Goal: Task Accomplishment & Management: Manage account settings

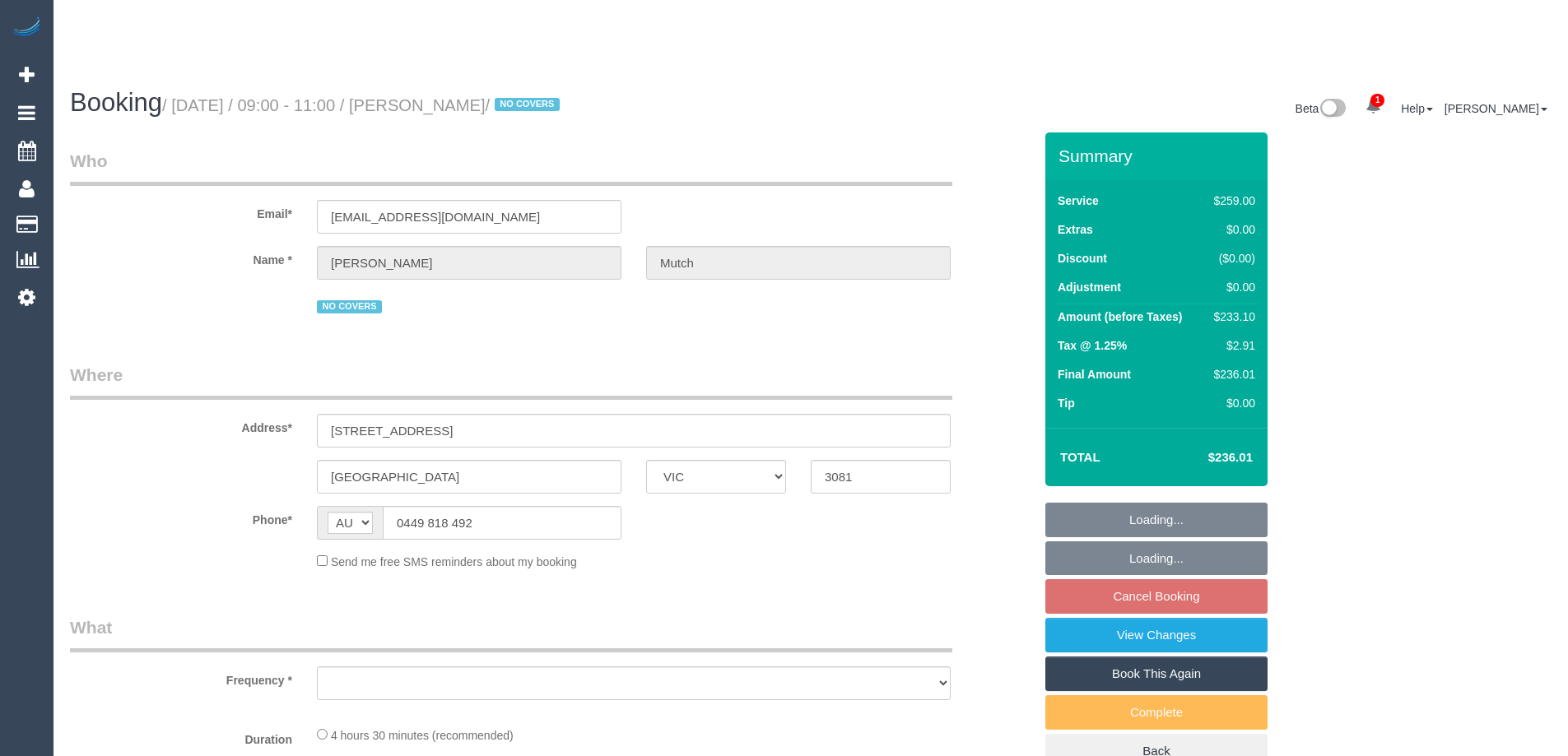
select select "VIC"
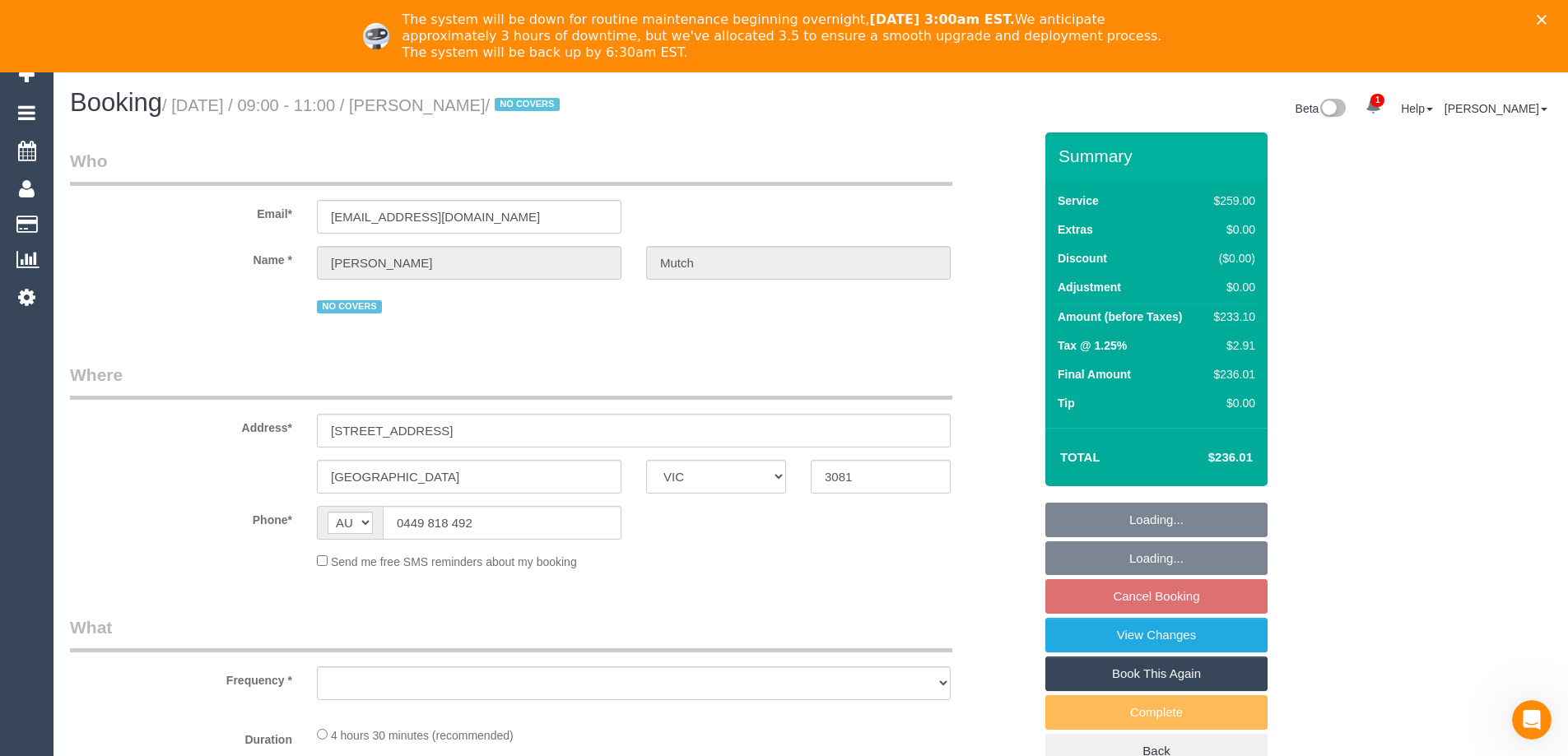
select select "object:829"
select select "string:stripe-pm_1Rr9342GScqysDRVwuYZBjIs"
select select "number:29"
select select "number:14"
select select "number:18"
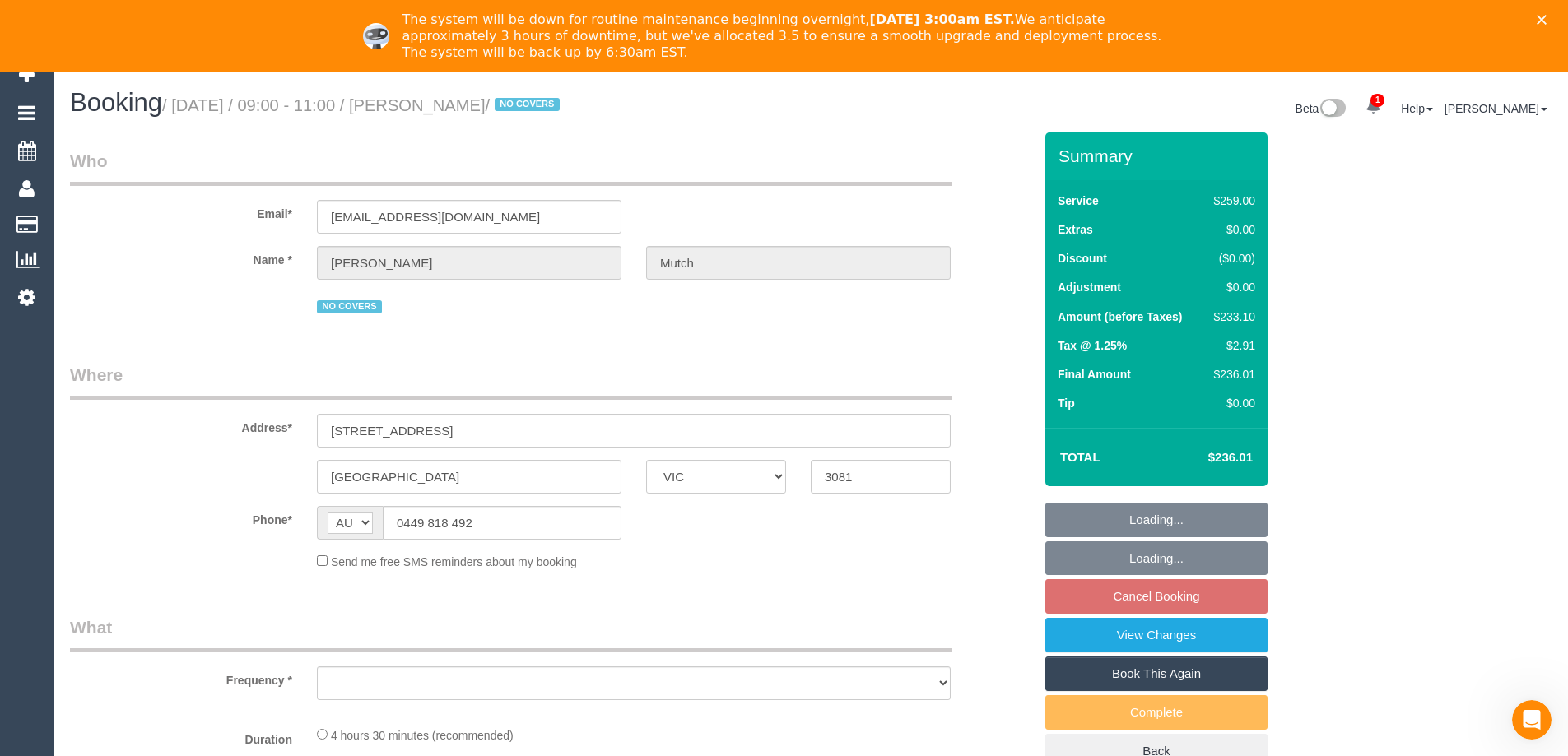
select select "number:22"
select select "number:12"
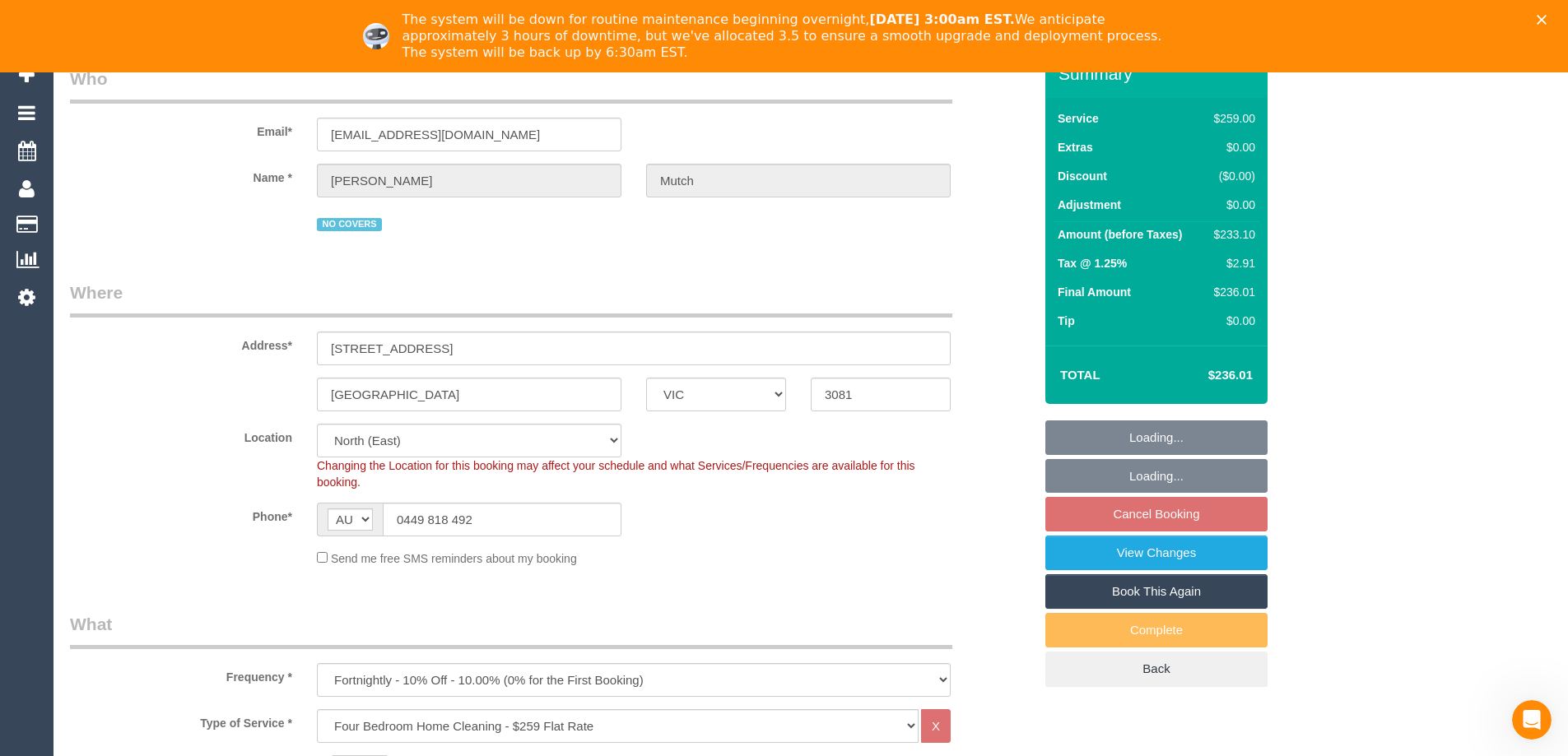
select select "object:848"
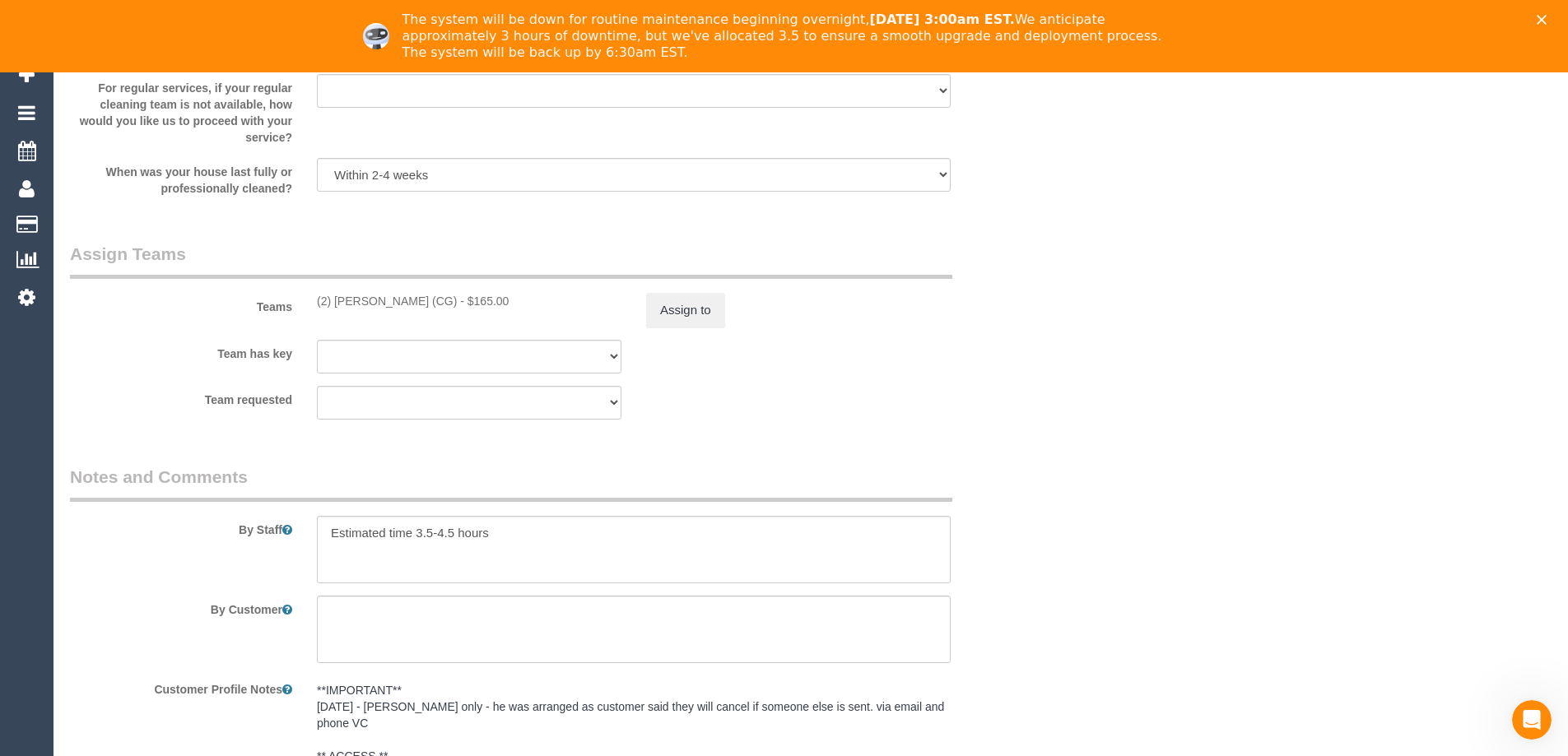
scroll to position [3140, 0]
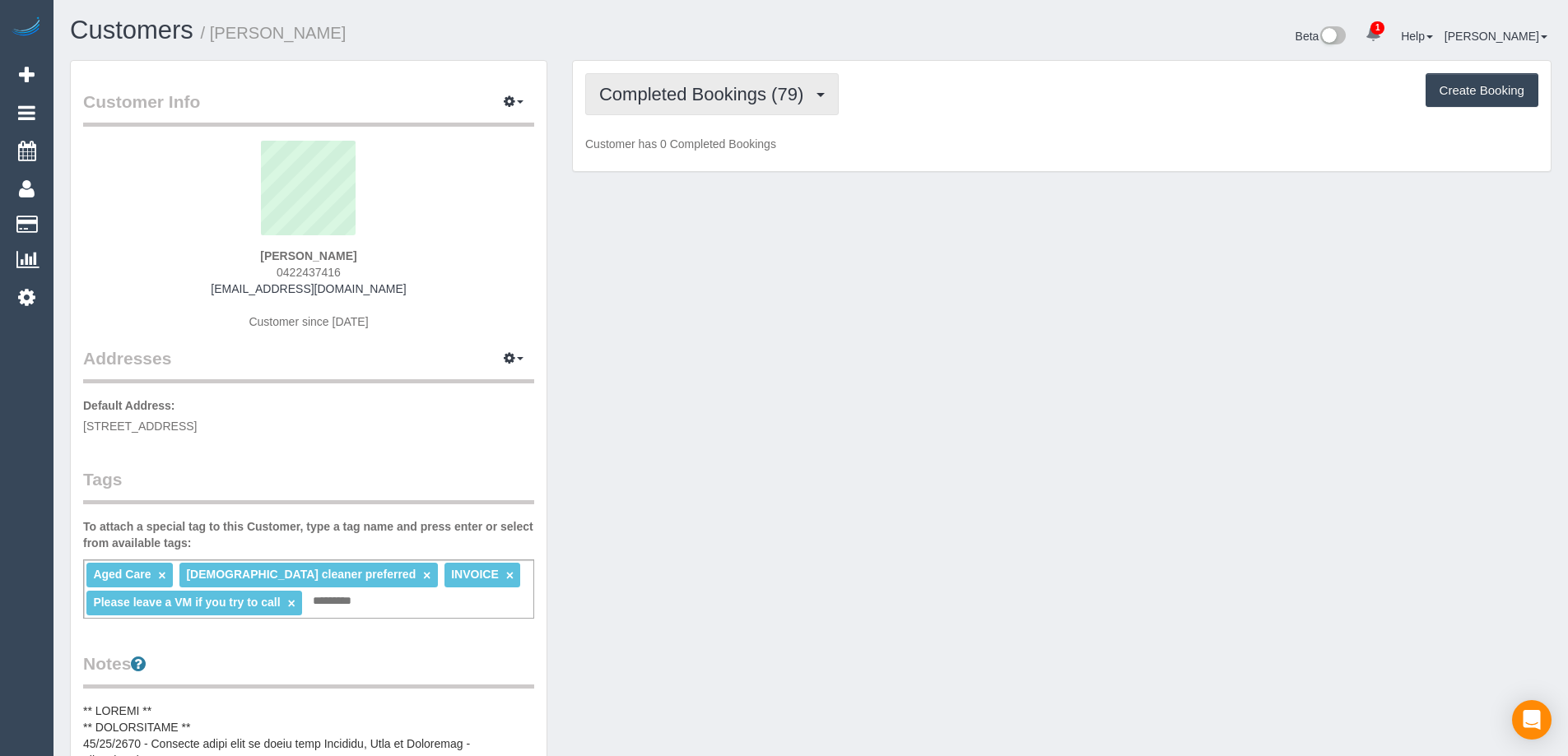
click at [710, 114] on button "Completed Bookings (79)" at bounding box center [711, 94] width 254 height 42
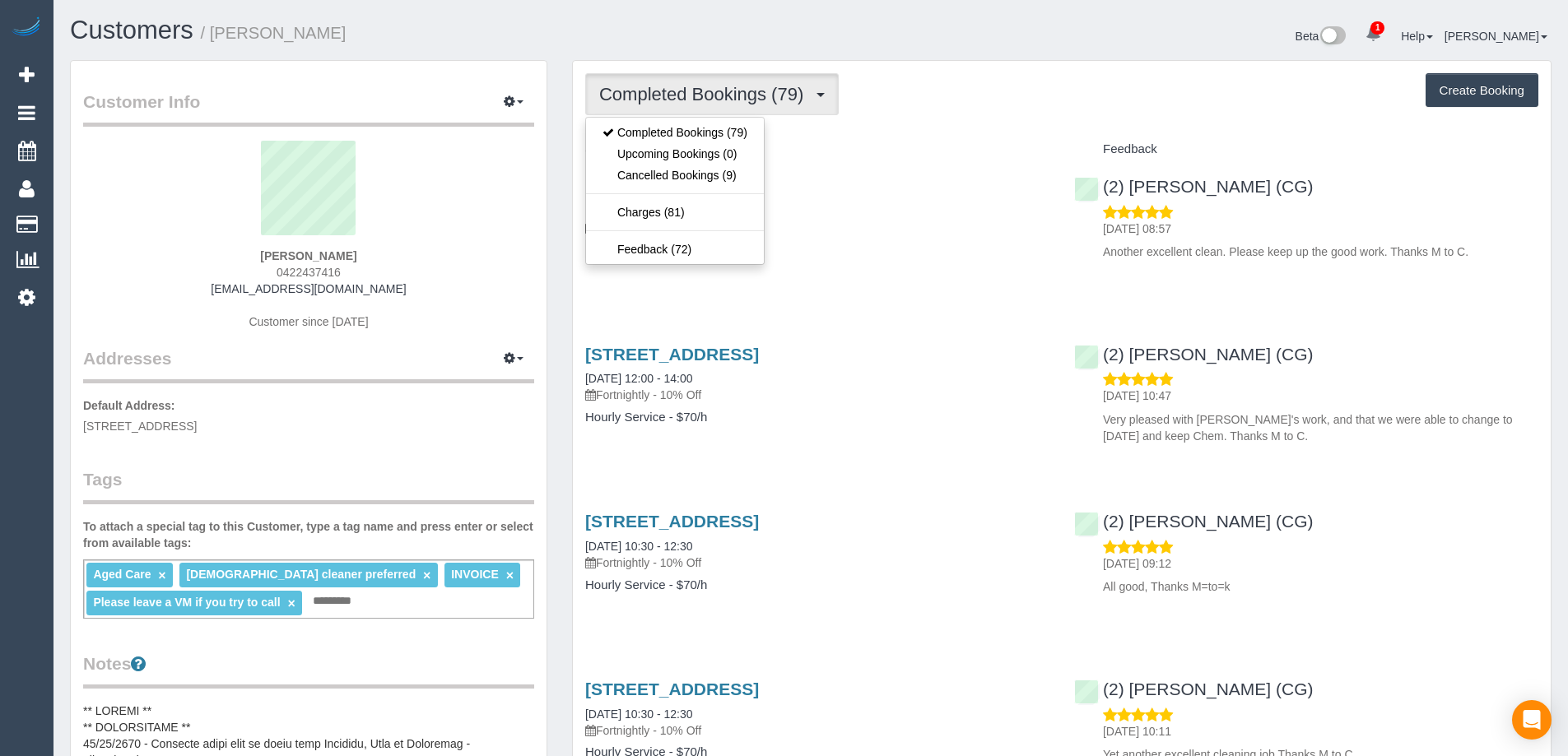
click at [898, 113] on div "Completed Bookings (79) Completed Bookings (79) Upcoming Bookings (0) Cancelled…" at bounding box center [1061, 94] width 953 height 42
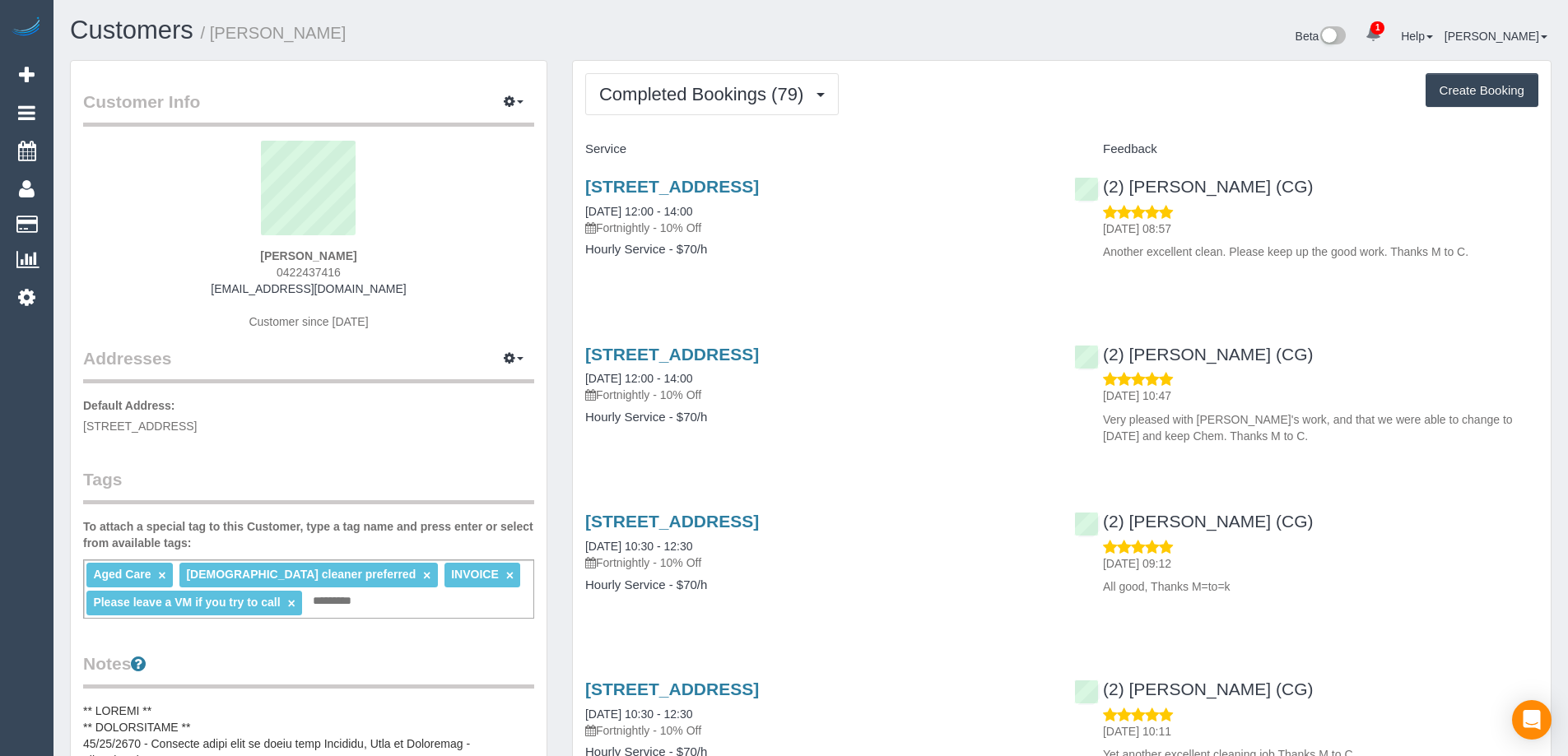
click at [783, 105] on button "Completed Bookings (79)" at bounding box center [711, 94] width 254 height 42
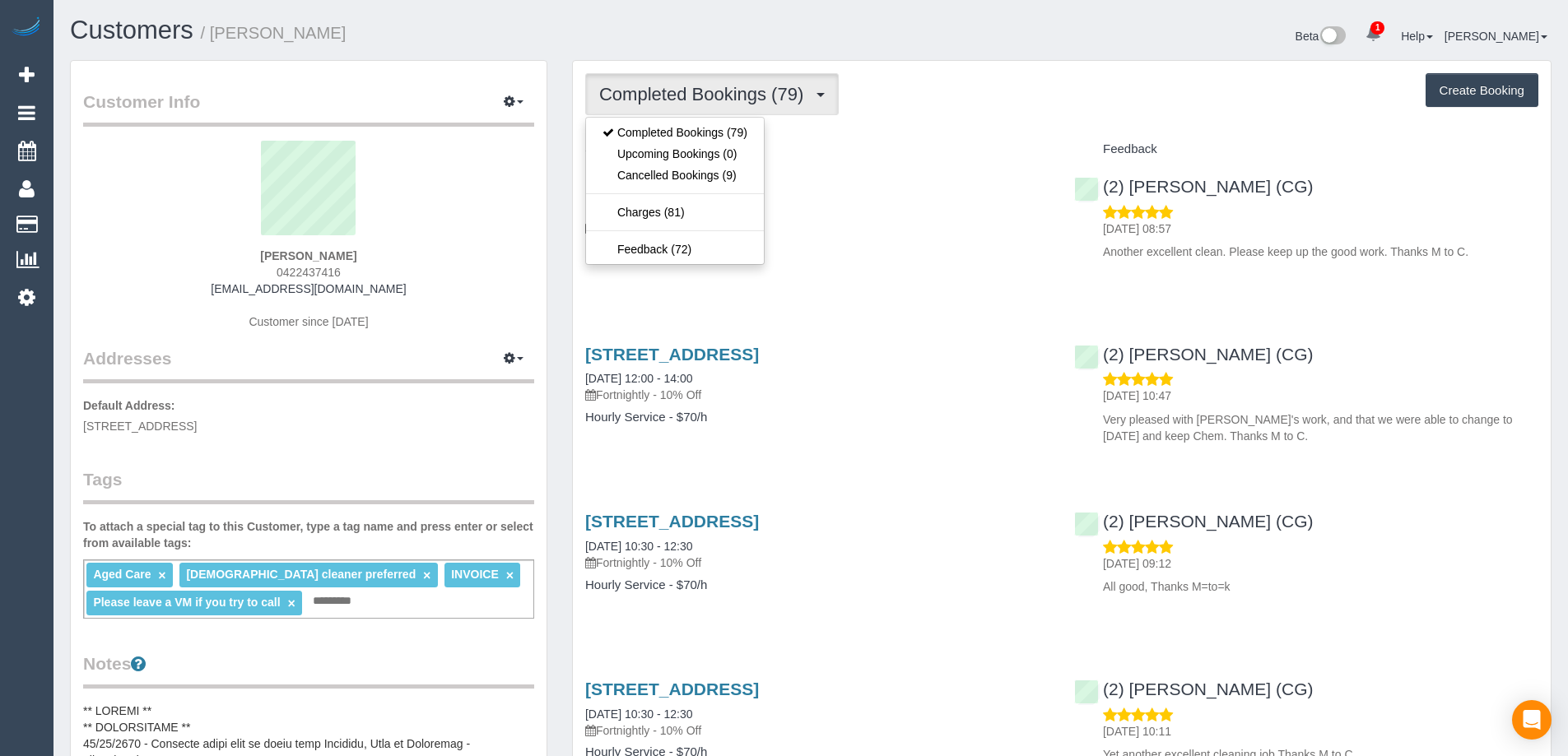
click at [800, 110] on button "Completed Bookings (79)" at bounding box center [711, 94] width 254 height 42
